Goal: Task Accomplishment & Management: Use online tool/utility

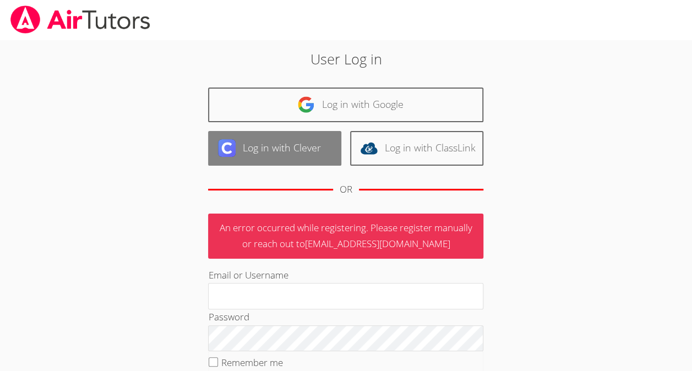
click at [321, 154] on link "Log in with Clever" at bounding box center [274, 148] width 133 height 35
click at [321, 151] on link "Log in with Clever" at bounding box center [274, 148] width 133 height 35
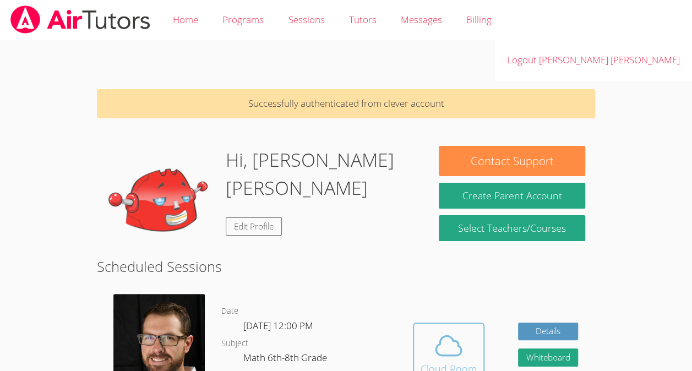
click at [439, 339] on button "Cloud Room" at bounding box center [449, 353] width 72 height 62
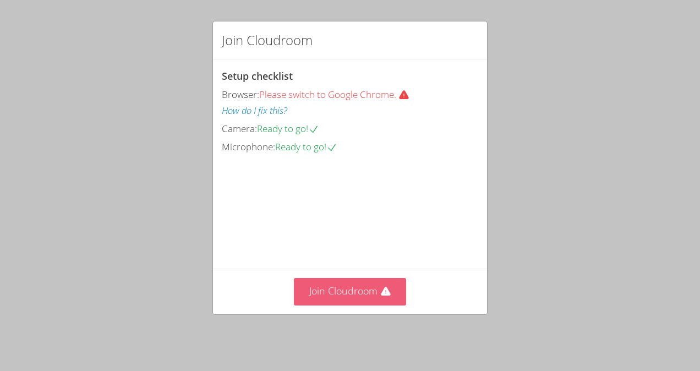
click at [336, 295] on button "Join Cloudroom" at bounding box center [350, 291] width 113 height 27
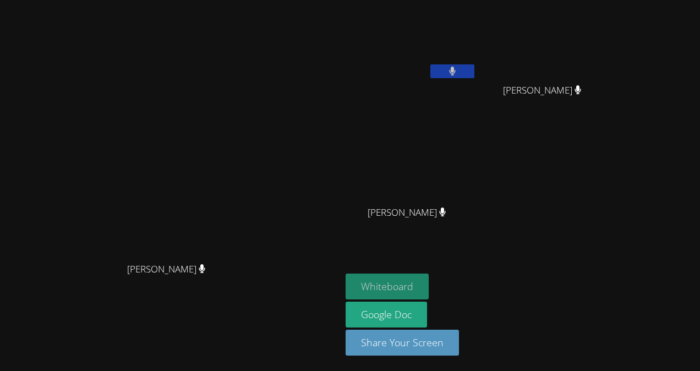
click at [429, 289] on button "Whiteboard" at bounding box center [387, 286] width 83 height 26
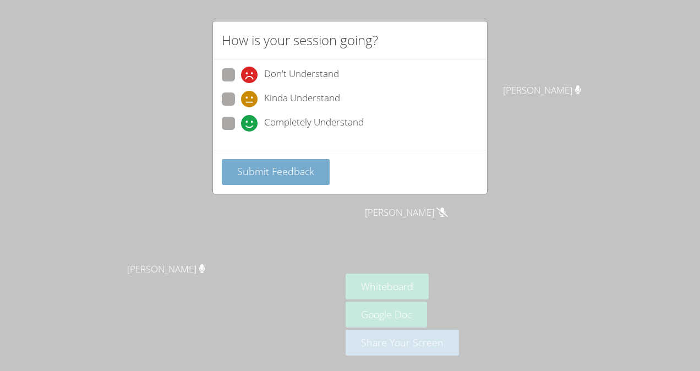
click at [279, 174] on span "Submit Feedback" at bounding box center [275, 171] width 77 height 13
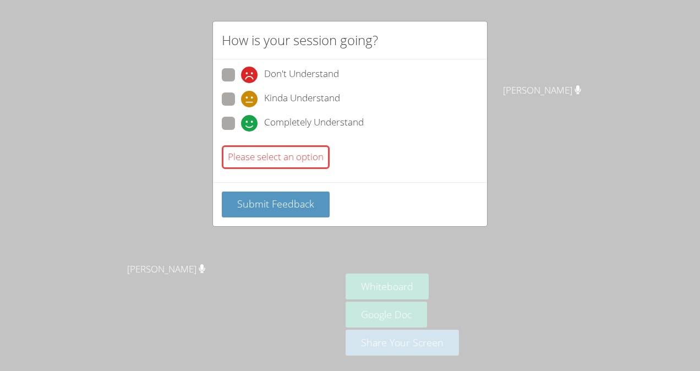
click at [302, 125] on span "Completely Understand" at bounding box center [314, 123] width 100 height 17
click at [250, 125] on input "Completely Understand" at bounding box center [245, 121] width 9 height 9
radio input "true"
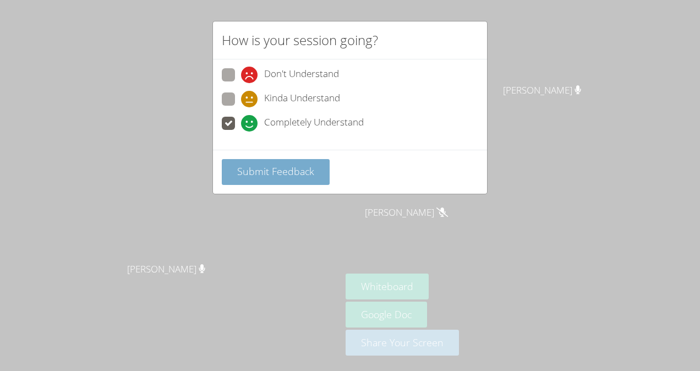
click at [302, 165] on span "Submit Feedback" at bounding box center [275, 171] width 77 height 13
